Goal: Transaction & Acquisition: Purchase product/service

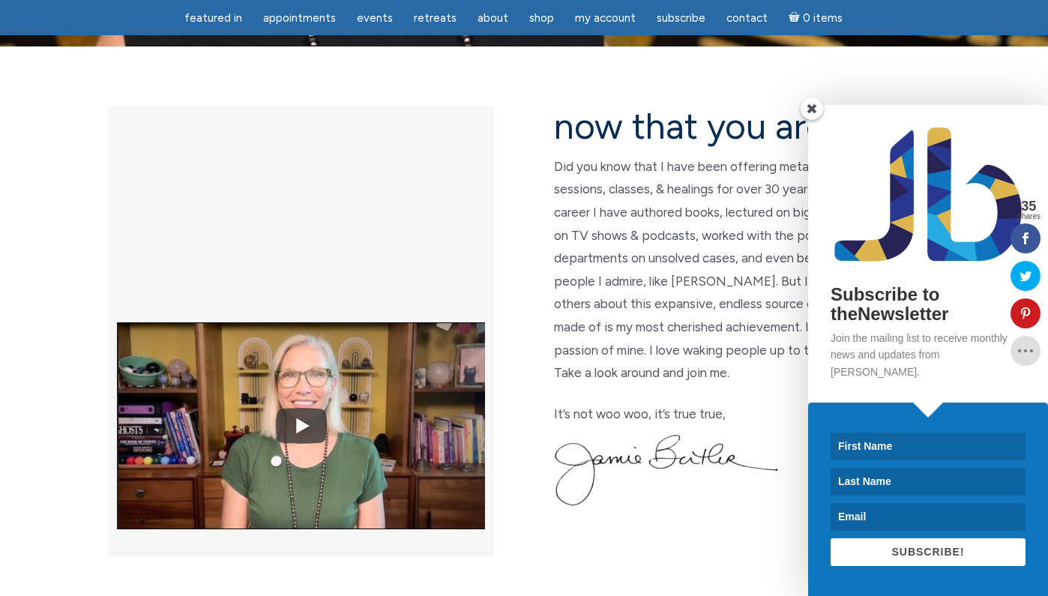
scroll to position [364, 0]
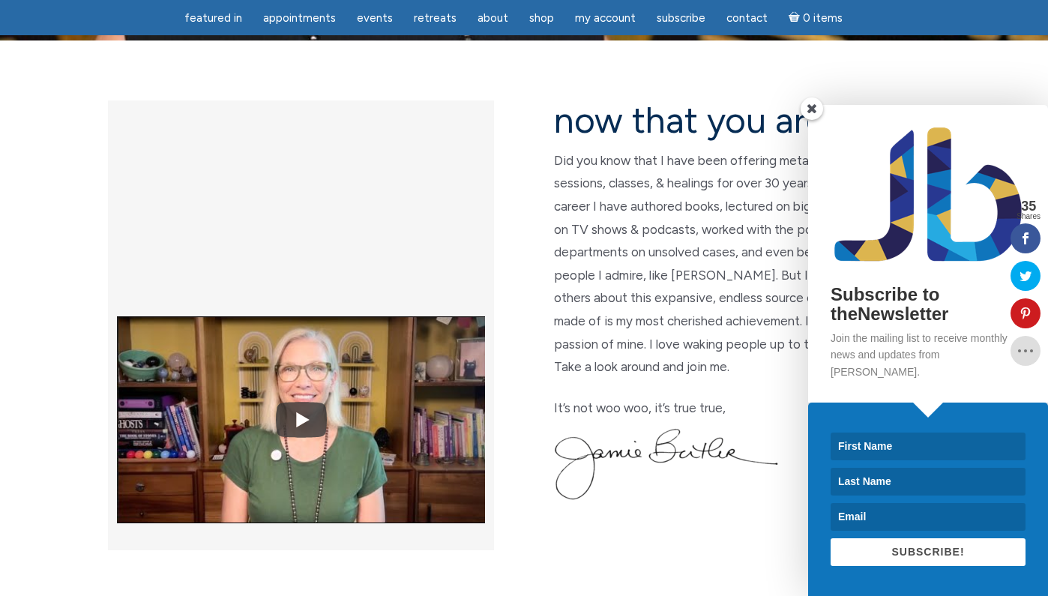
click at [813, 120] on span at bounding box center [812, 108] width 22 height 22
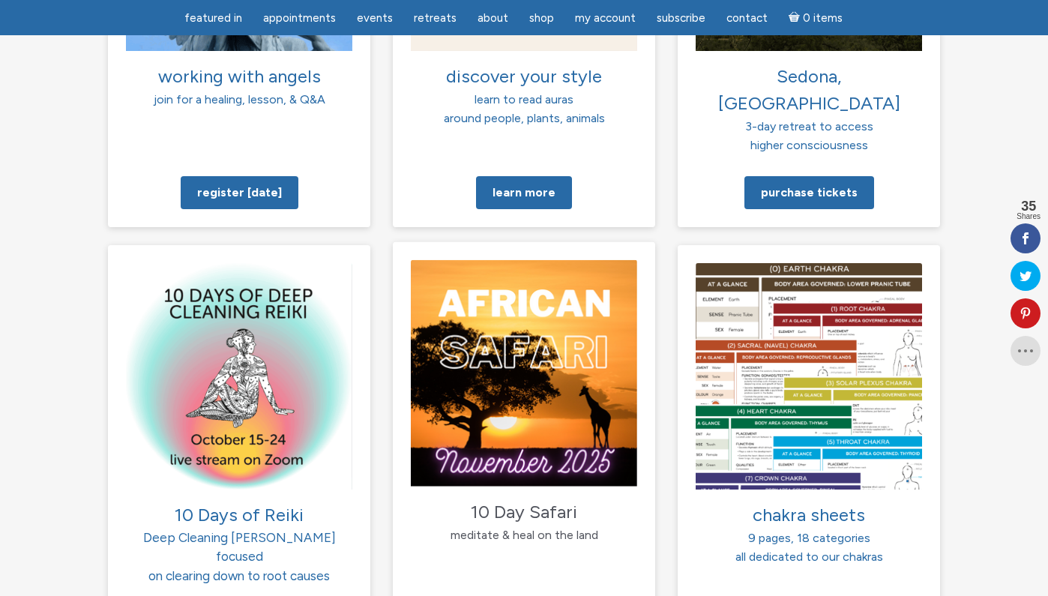
scroll to position [1366, 0]
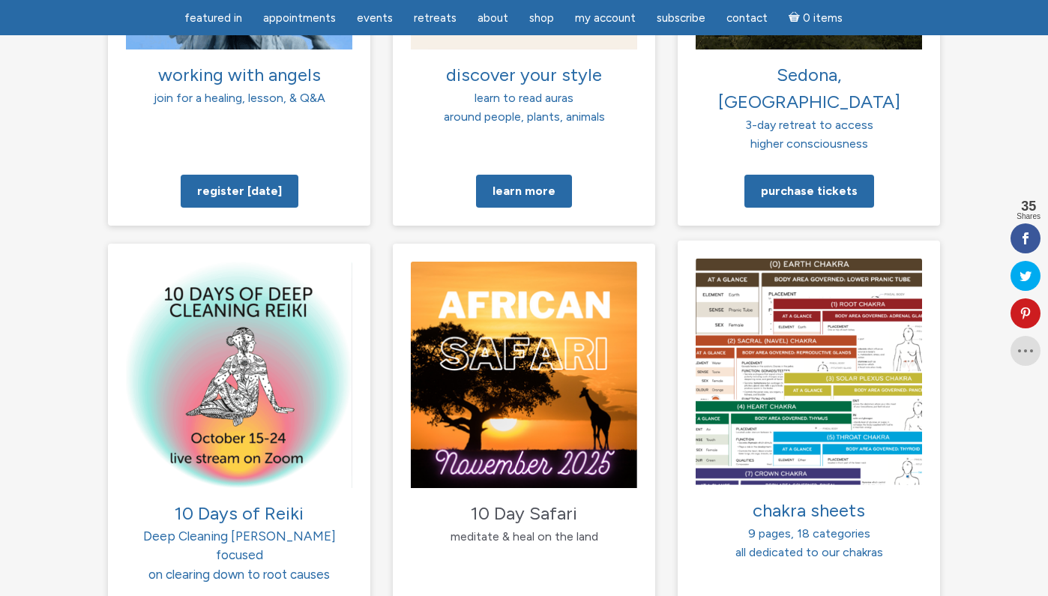
click at [751, 284] on img at bounding box center [809, 371] width 226 height 226
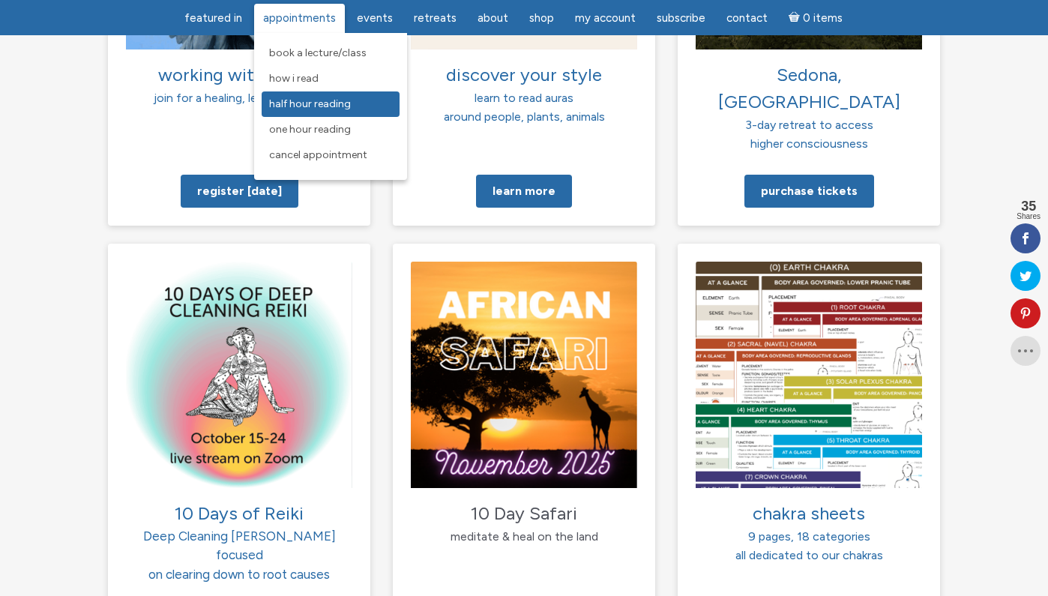
click at [314, 93] on link "Half Hour Reading" at bounding box center [331, 103] width 138 height 25
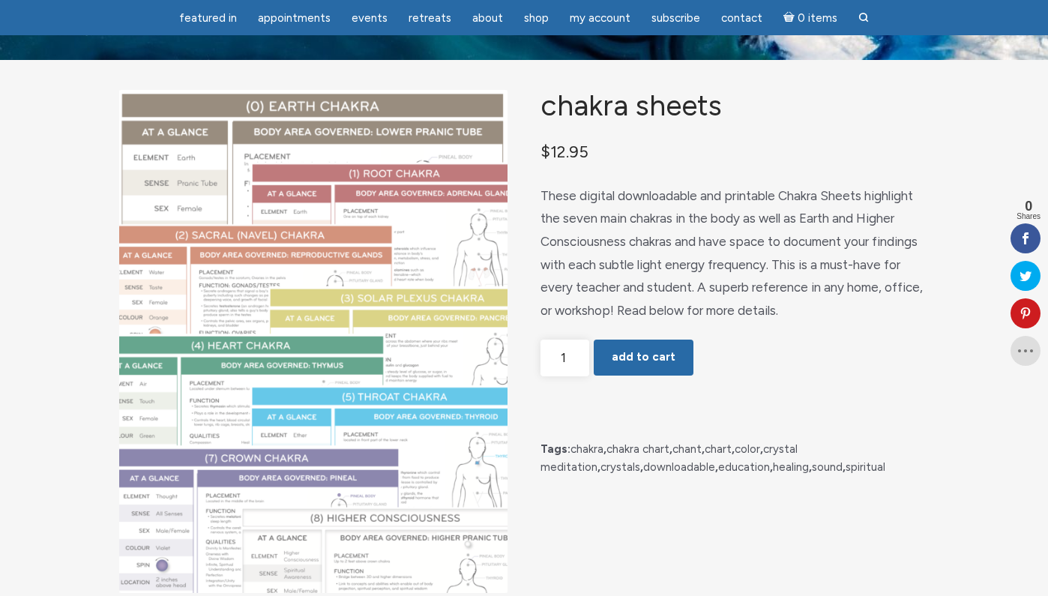
scroll to position [62, 0]
